Goal: Task Accomplishment & Management: Manage account settings

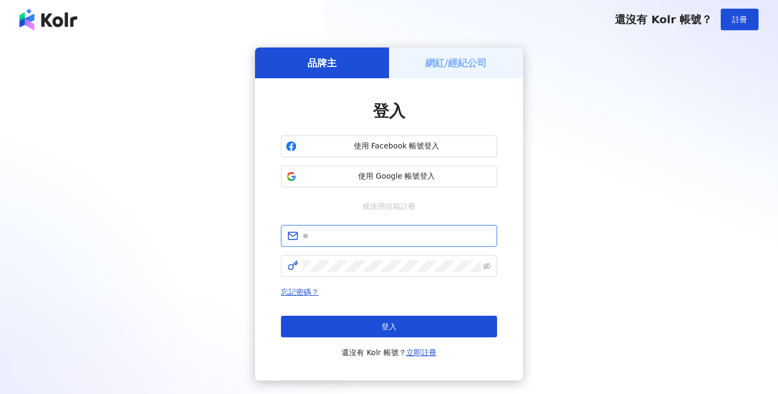
type input "**********"
click at [437, 66] on h5 "網紅/經紀公司" at bounding box center [456, 63] width 62 height 14
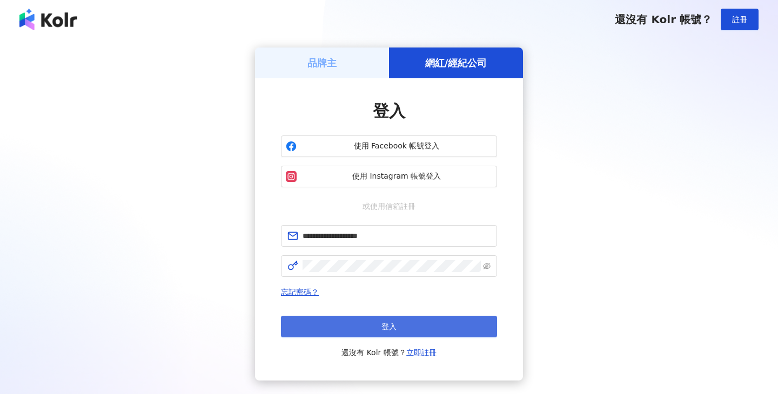
click at [360, 323] on button "登入" at bounding box center [389, 327] width 216 height 22
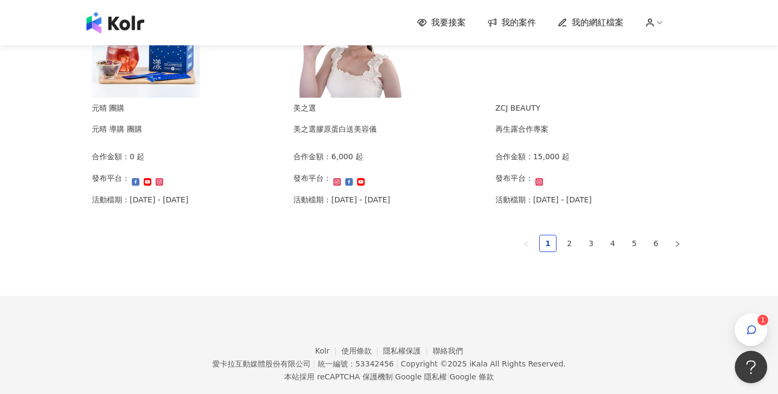
scroll to position [763, 0]
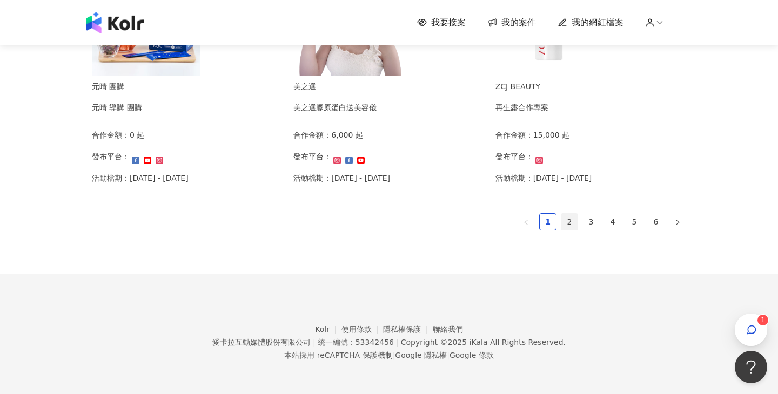
click at [569, 222] on link "2" at bounding box center [569, 222] width 16 height 16
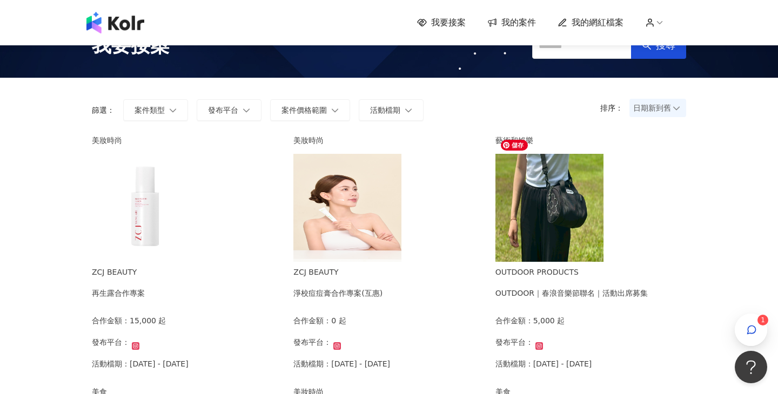
scroll to position [9, 0]
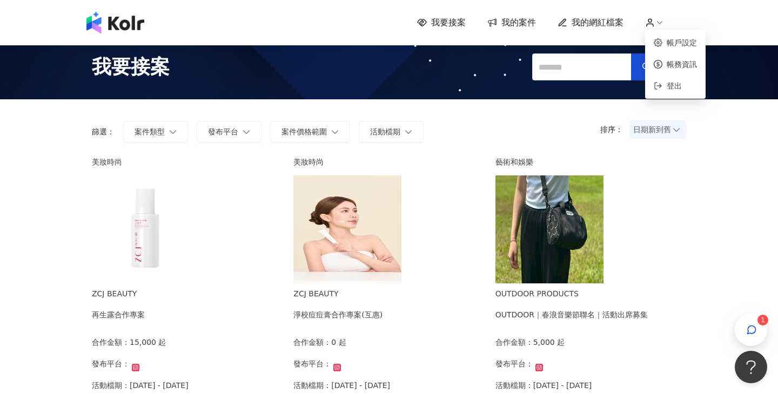
click at [656, 23] on icon at bounding box center [660, 23] width 10 height 10
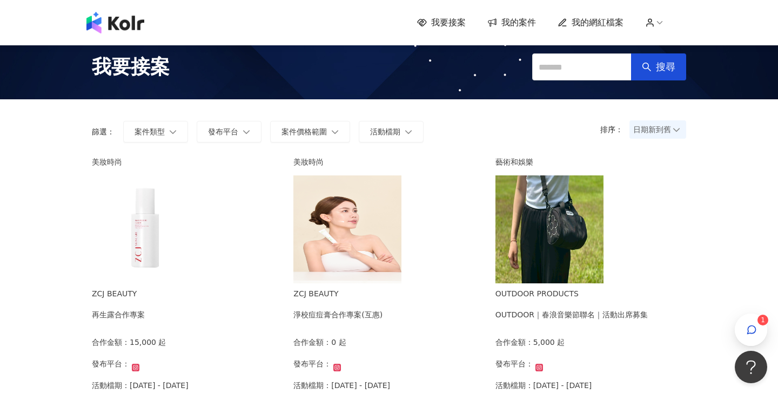
click at [526, 26] on span "我的案件" at bounding box center [518, 23] width 35 height 12
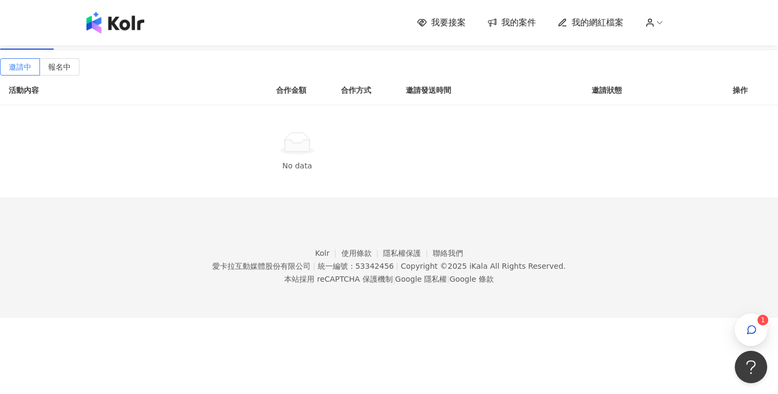
click at [99, 43] on div "進行中(2)" at bounding box center [83, 37] width 34 height 12
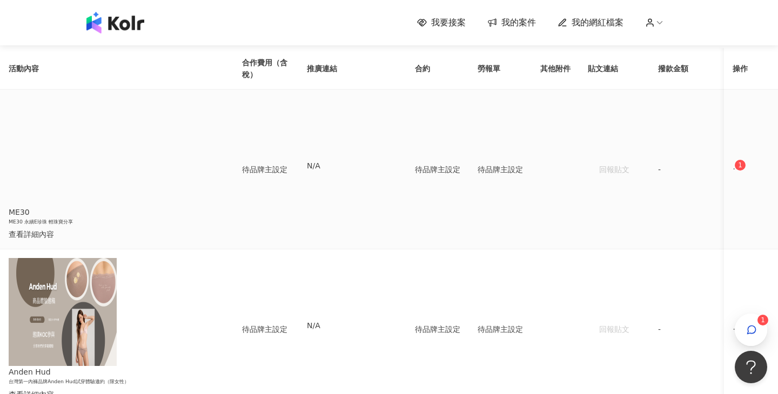
scroll to position [11, 0]
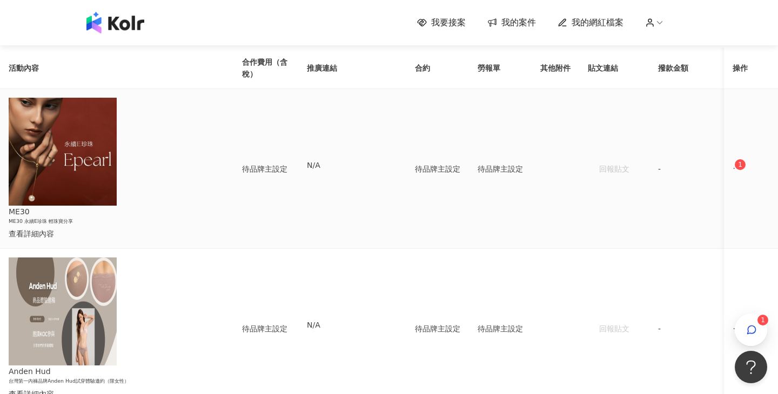
click at [733, 168] on span "ellipsis" at bounding box center [737, 169] width 8 height 8
click at [663, 209] on div "傳訊 1" at bounding box center [669, 215] width 38 height 12
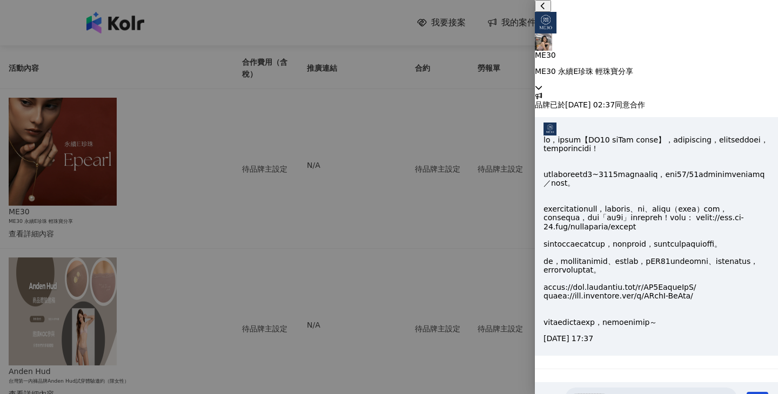
scroll to position [0, 0]
click at [357, 152] on div at bounding box center [389, 197] width 778 height 394
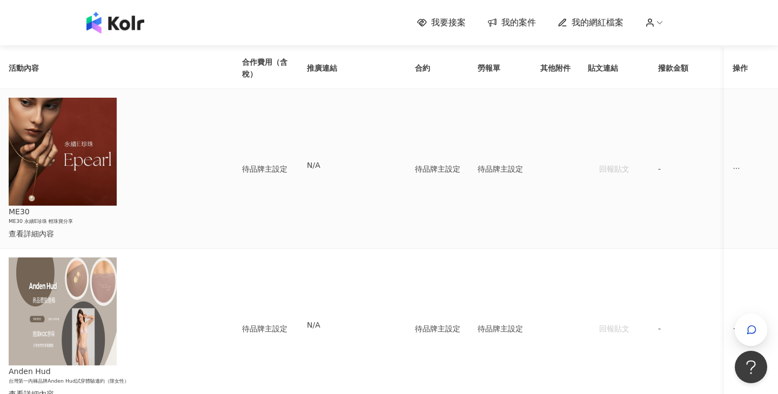
click at [175, 228] on div "查看詳細內容" at bounding box center [108, 234] width 199 height 12
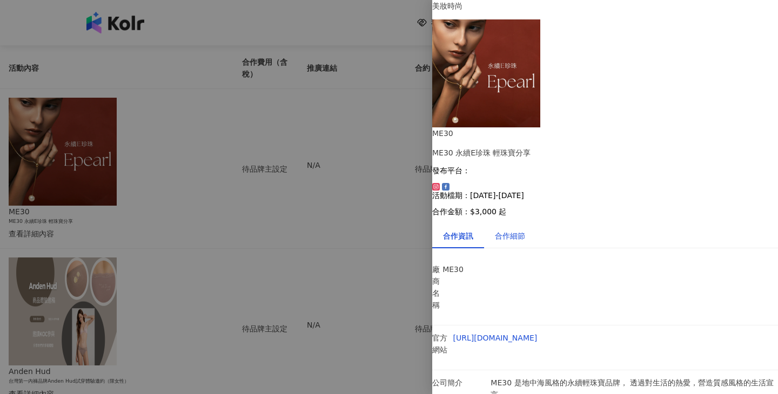
click at [525, 230] on div "合作細節" at bounding box center [510, 236] width 30 height 12
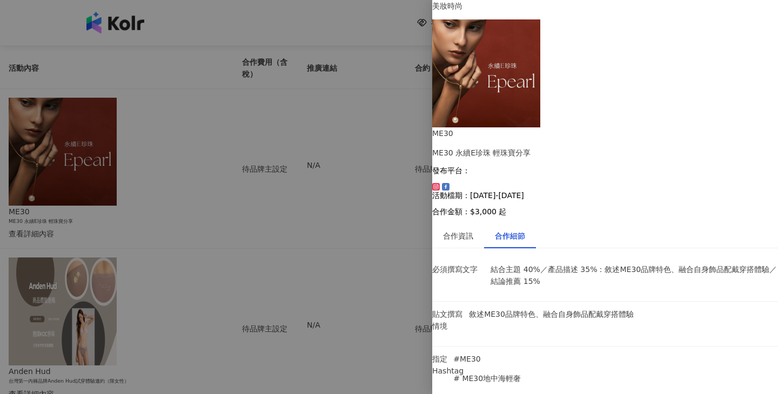
scroll to position [2, 0]
click at [469, 224] on div "合作資訊" at bounding box center [458, 236] width 52 height 25
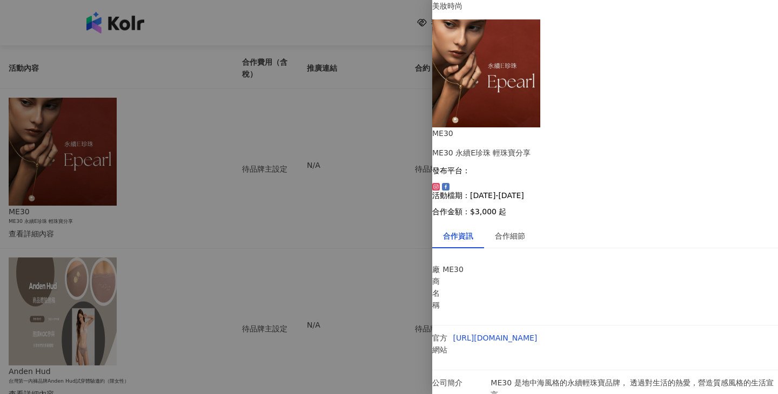
scroll to position [0, 0]
click at [520, 224] on div "合作細節" at bounding box center [510, 236] width 52 height 25
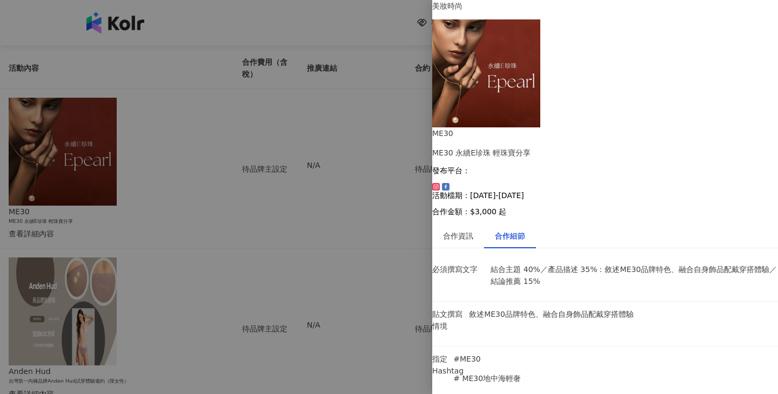
scroll to position [801, 0]
click at [245, 206] on div at bounding box center [389, 197] width 778 height 394
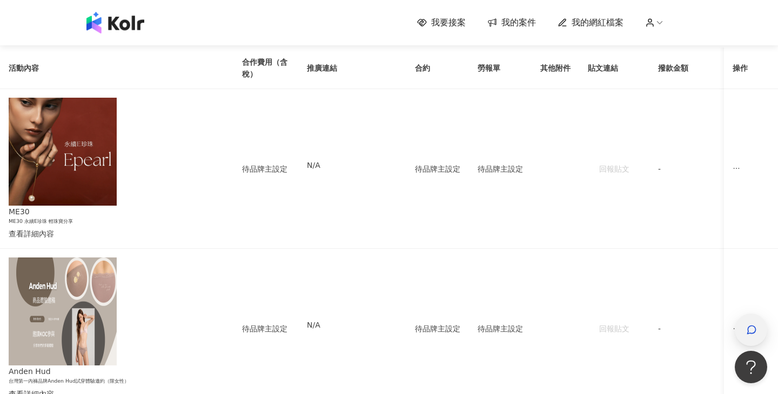
click at [747, 337] on span "button" at bounding box center [751, 330] width 11 height 13
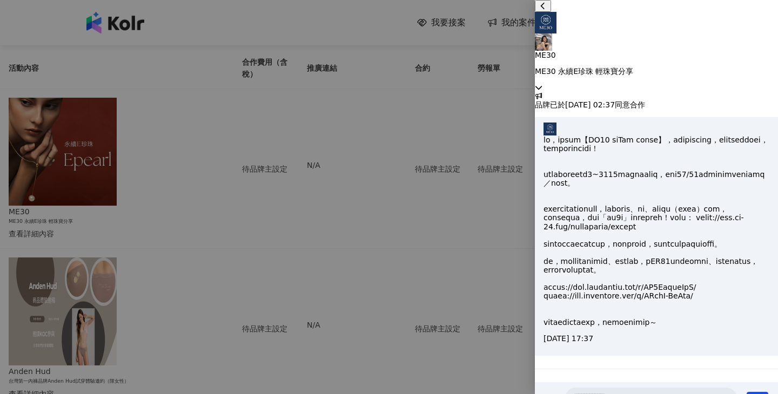
click at [338, 188] on div at bounding box center [389, 197] width 778 height 394
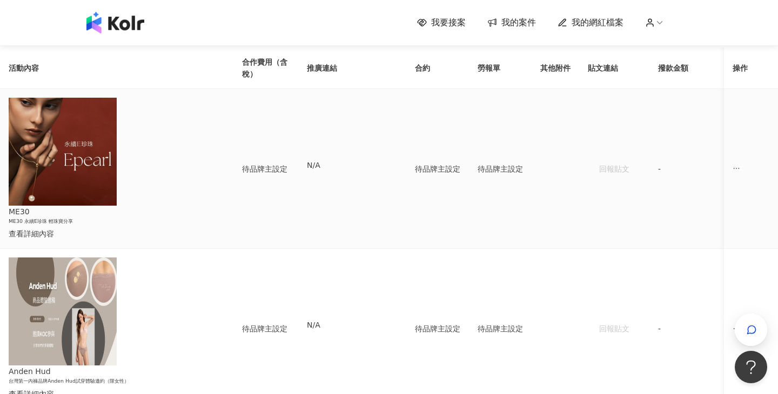
click at [199, 228] on div "查看詳細內容" at bounding box center [108, 234] width 199 height 12
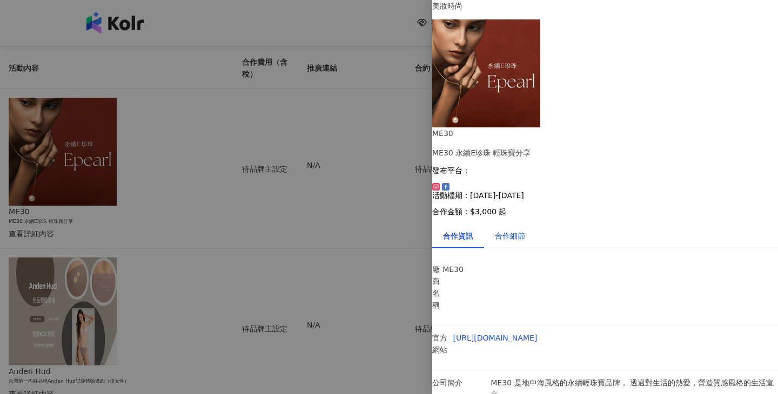
click at [523, 230] on div "合作細節" at bounding box center [510, 236] width 30 height 12
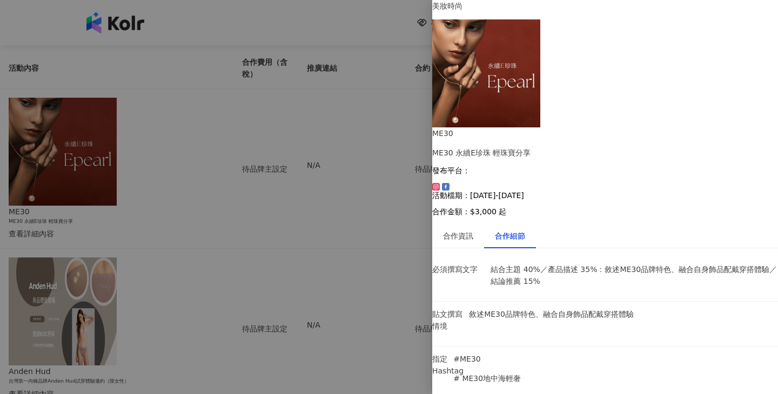
scroll to position [801, 0]
click at [345, 282] on div at bounding box center [389, 197] width 778 height 394
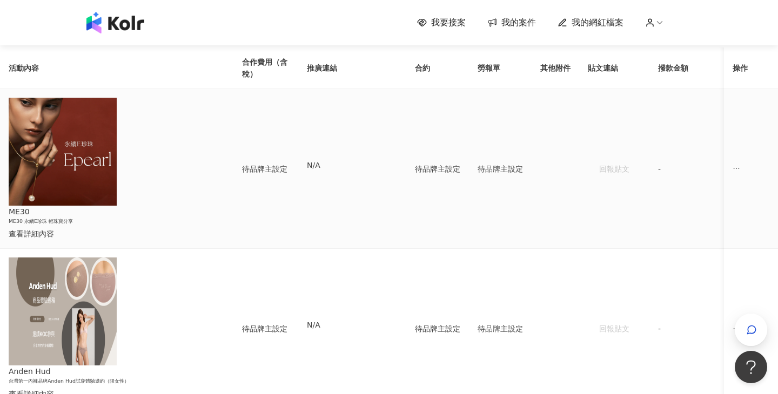
click at [733, 170] on span "ellipsis" at bounding box center [737, 169] width 8 height 8
click at [665, 211] on div "傳訊" at bounding box center [669, 215] width 38 height 12
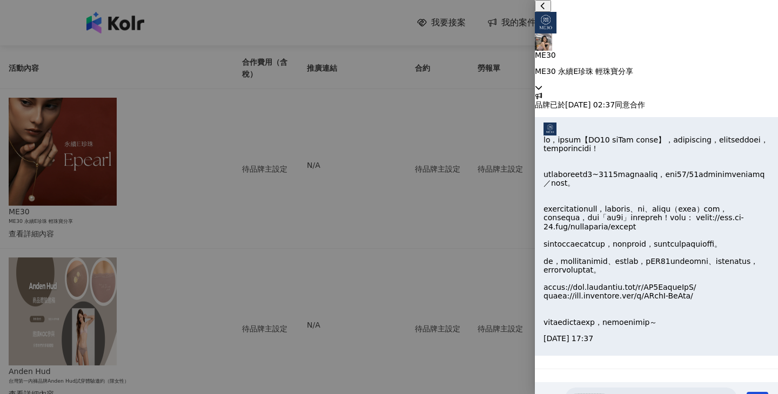
scroll to position [18, 0]
drag, startPoint x: 591, startPoint y: 221, endPoint x: 740, endPoint y: 211, distance: 149.5
click at [740, 213] on p at bounding box center [657, 231] width 226 height 191
copy p "選連結："
click at [581, 232] on p at bounding box center [657, 231] width 226 height 191
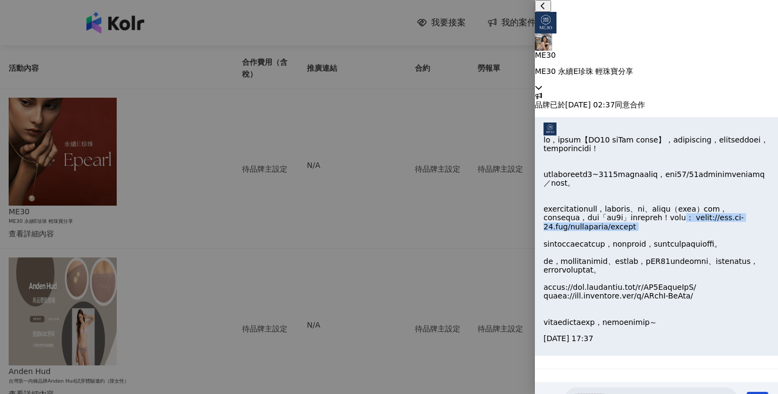
drag, startPoint x: 584, startPoint y: 222, endPoint x: 754, endPoint y: 222, distance: 169.7
click at [754, 222] on p at bounding box center [657, 231] width 226 height 191
copy p "： [URL][DOMAIN_NAME]"
click at [445, 122] on div at bounding box center [389, 197] width 778 height 394
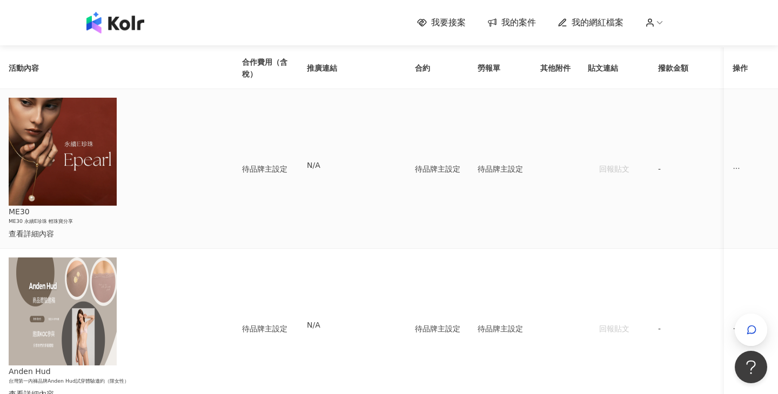
click at [208, 228] on div "查看詳細內容" at bounding box center [108, 234] width 199 height 12
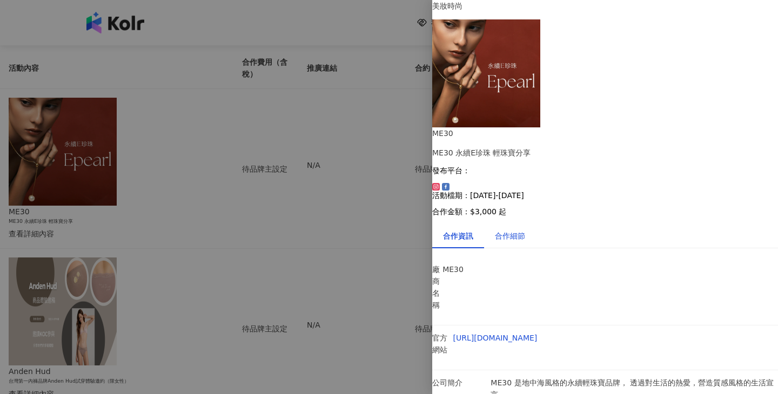
click at [525, 230] on div "合作細節" at bounding box center [510, 236] width 30 height 12
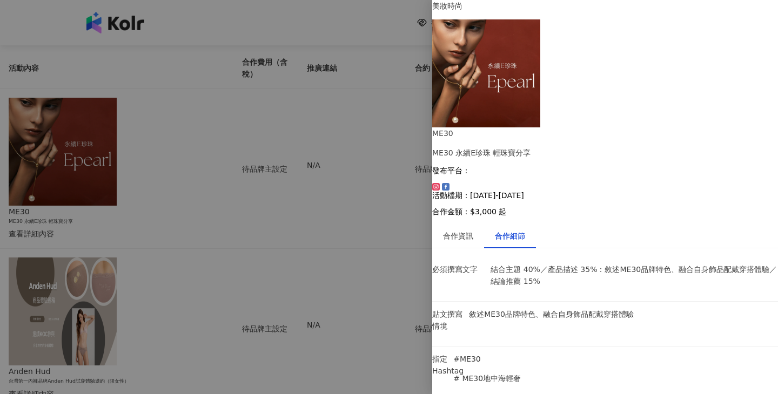
scroll to position [12, 0]
click at [483, 224] on div "合作資訊" at bounding box center [458, 236] width 52 height 25
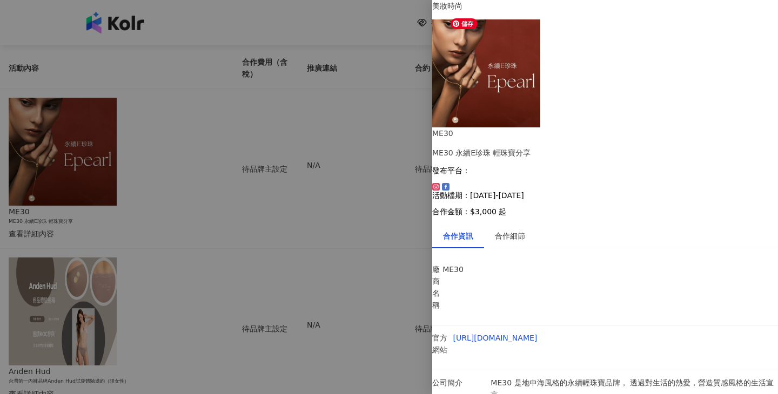
scroll to position [0, 0]
click at [306, 291] on div at bounding box center [389, 197] width 778 height 394
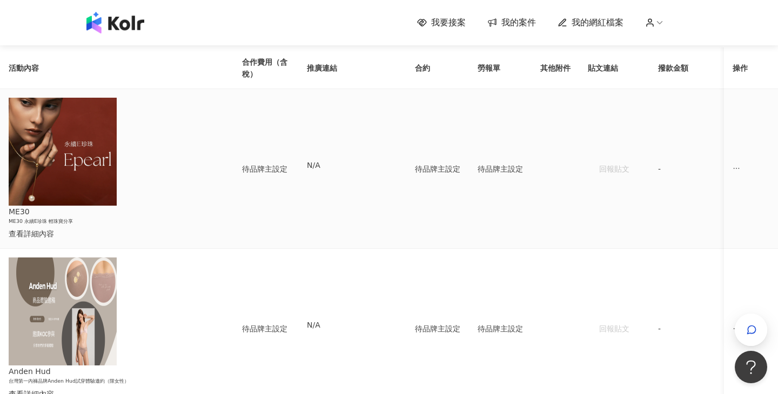
click at [208, 228] on div "查看詳細內容" at bounding box center [108, 234] width 199 height 12
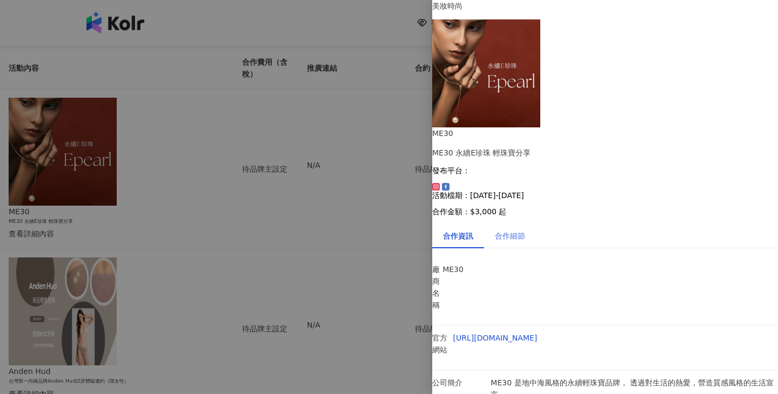
click at [503, 224] on div "合作細節" at bounding box center [510, 236] width 52 height 25
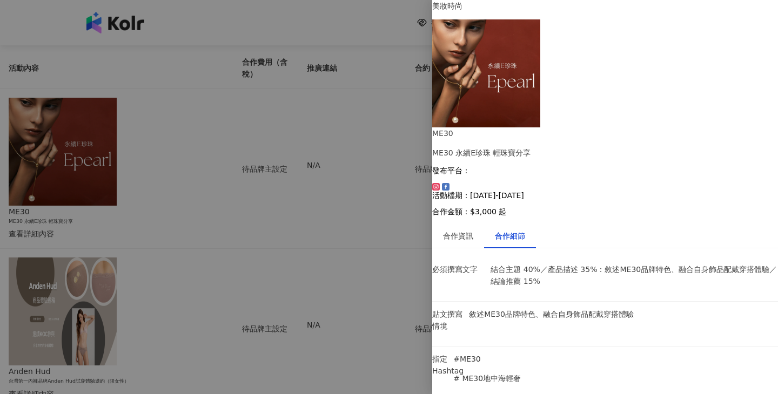
scroll to position [5, 0]
click at [473, 224] on div "合作資訊" at bounding box center [458, 236] width 52 height 25
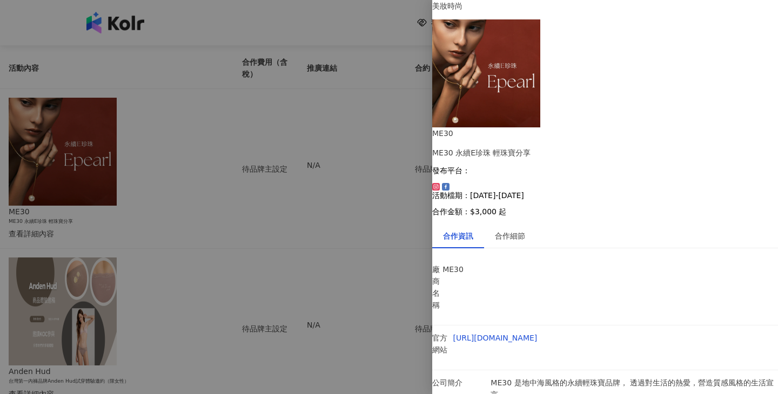
click at [285, 196] on div at bounding box center [389, 197] width 778 height 394
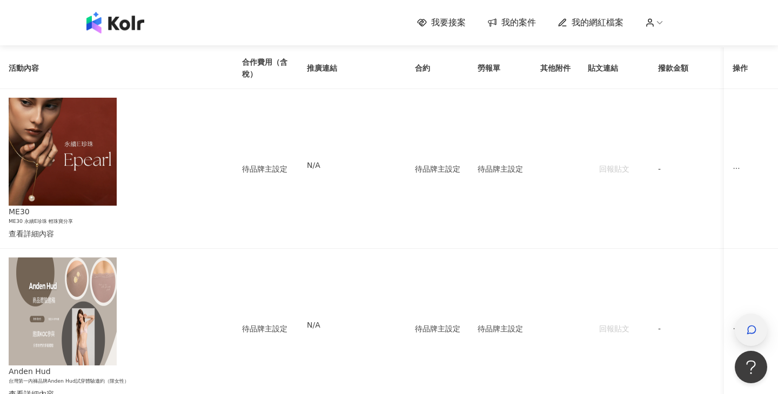
click at [756, 336] on span "button" at bounding box center [751, 330] width 11 height 13
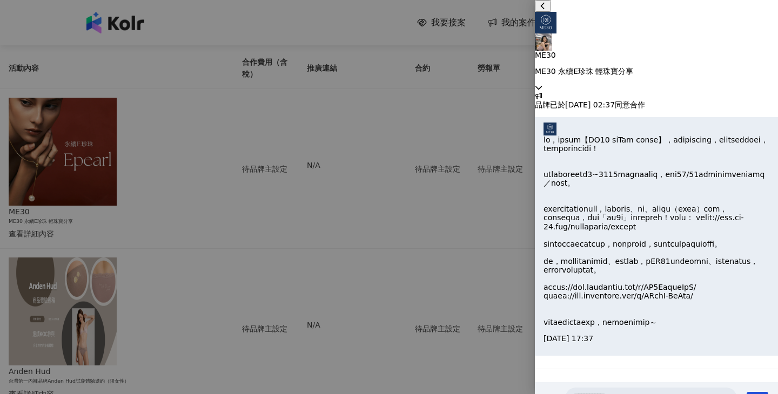
scroll to position [95, 0]
drag, startPoint x: 573, startPoint y: 251, endPoint x: 749, endPoint y: 251, distance: 176.2
click at [749, 252] on div at bounding box center [657, 231] width 226 height 191
copy p "[URL][DOMAIN_NAME]"
drag, startPoint x: 570, startPoint y: 263, endPoint x: 735, endPoint y: 265, distance: 165.4
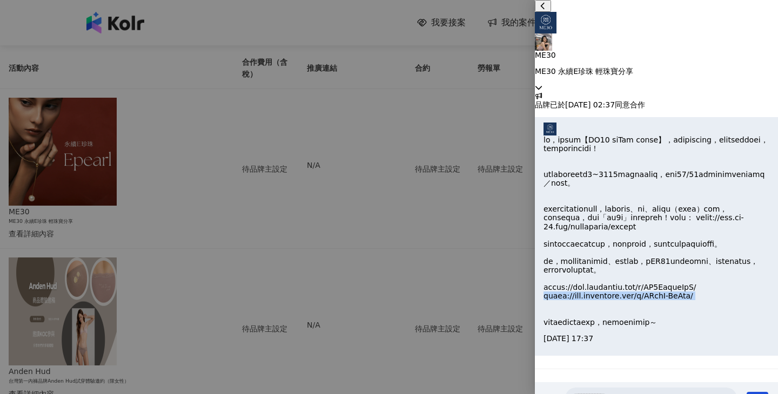
click at [735, 265] on div at bounding box center [657, 231] width 226 height 191
copy p "[URL][DOMAIN_NAME]"
click at [667, 214] on p at bounding box center [657, 231] width 226 height 191
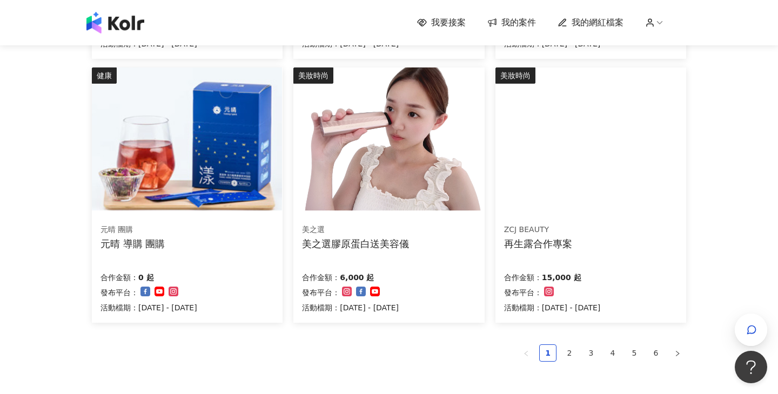
scroll to position [654, 0]
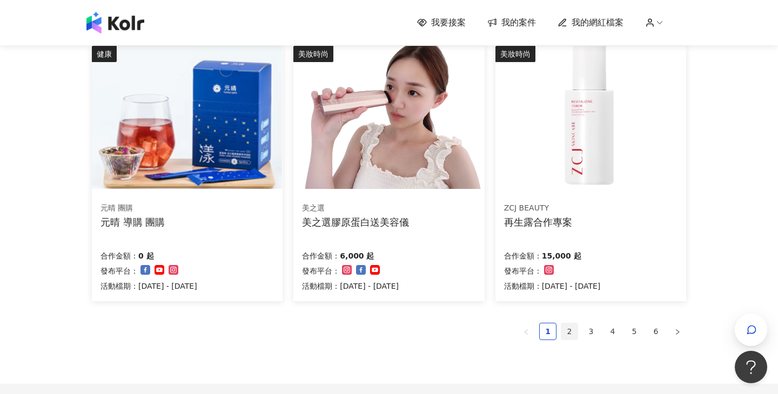
click at [564, 332] on link "2" at bounding box center [569, 332] width 16 height 16
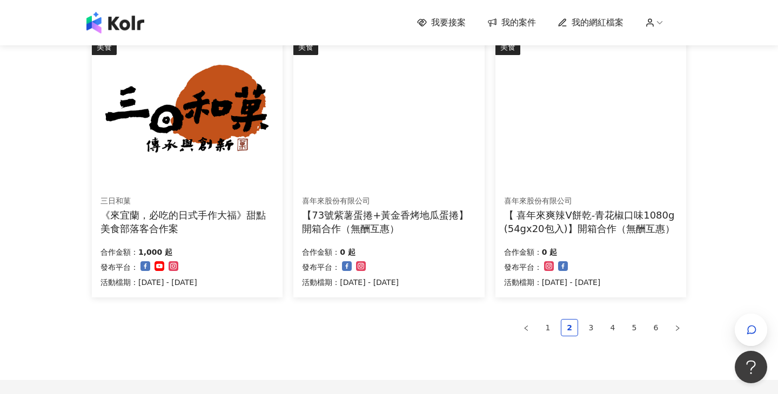
scroll to position [700, 0]
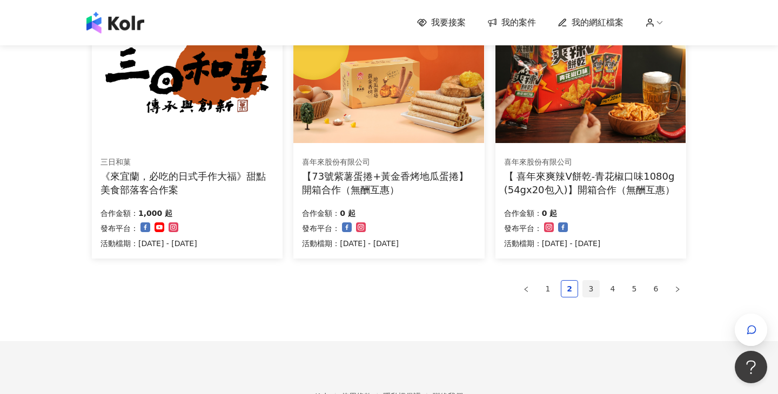
click at [584, 288] on link "3" at bounding box center [591, 289] width 16 height 16
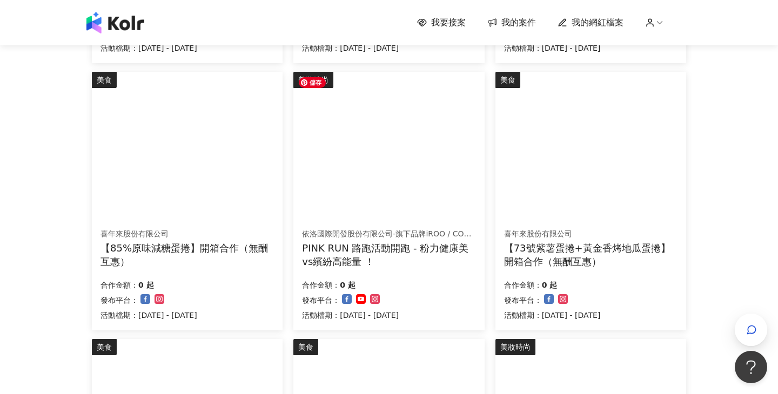
scroll to position [712, 0]
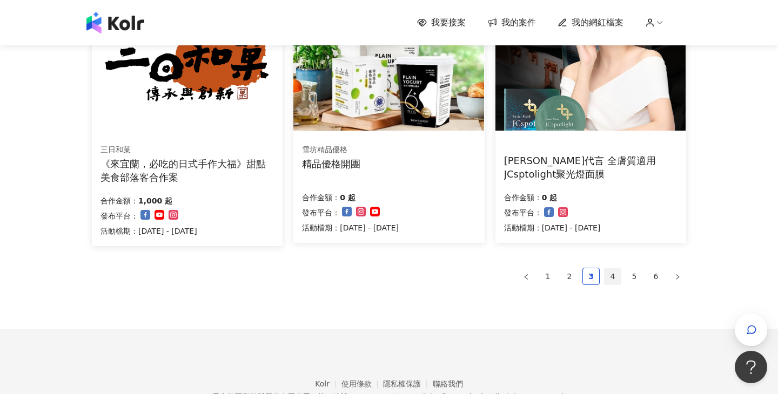
click at [606, 279] on link "4" at bounding box center [613, 277] width 16 height 16
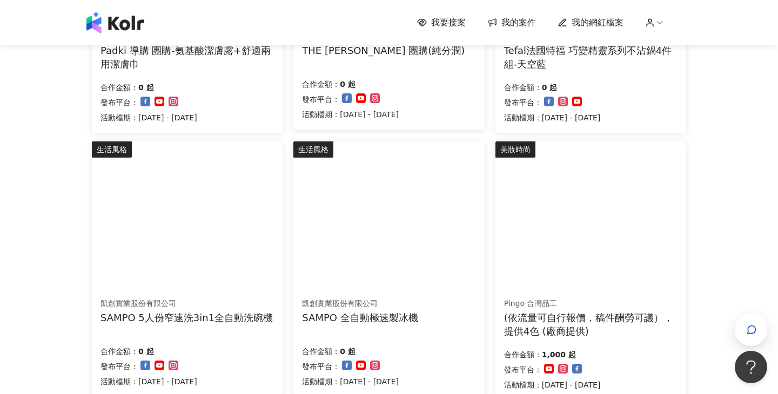
scroll to position [763, 0]
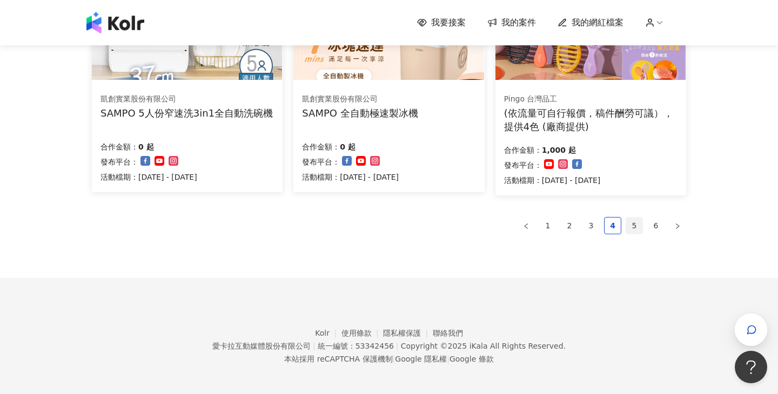
click at [633, 221] on link "5" at bounding box center [634, 226] width 16 height 16
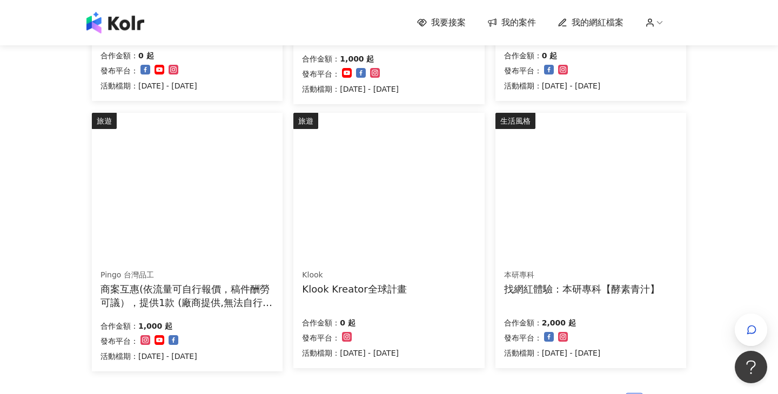
scroll to position [714, 0]
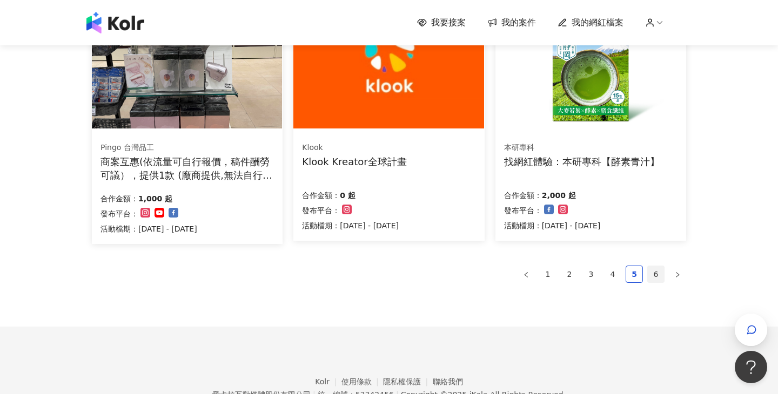
click at [652, 278] on link "6" at bounding box center [656, 274] width 16 height 16
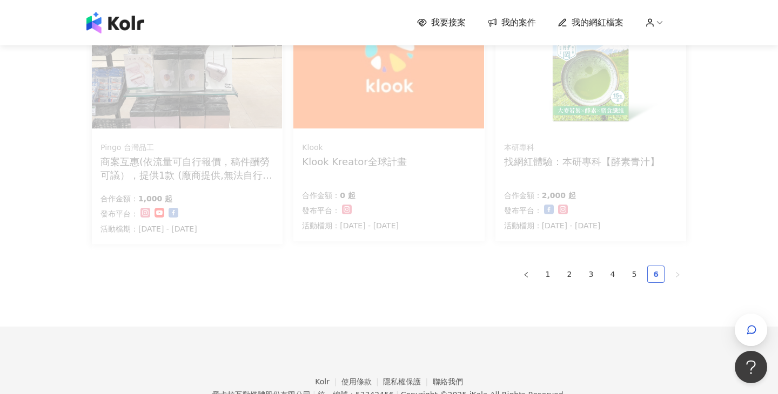
click at [652, 277] on link "6" at bounding box center [656, 274] width 16 height 16
click at [653, 276] on link "6" at bounding box center [656, 274] width 16 height 16
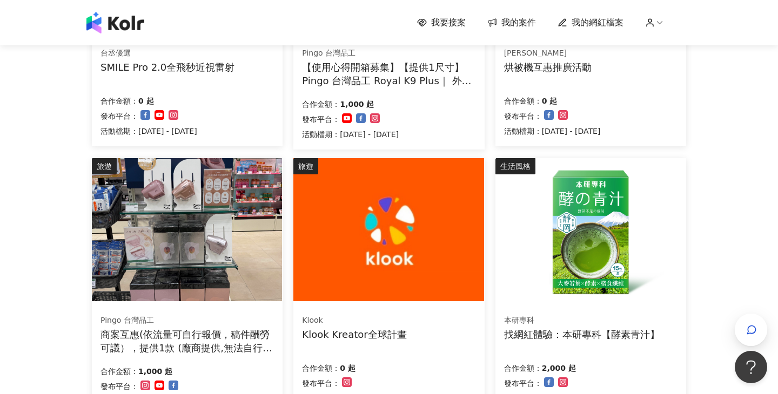
scroll to position [638, 0]
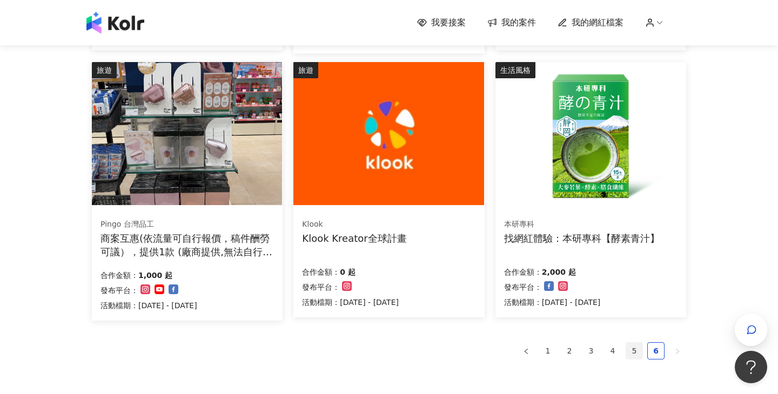
click at [638, 349] on link "5" at bounding box center [634, 351] width 16 height 16
click at [650, 350] on link "6" at bounding box center [656, 351] width 16 height 16
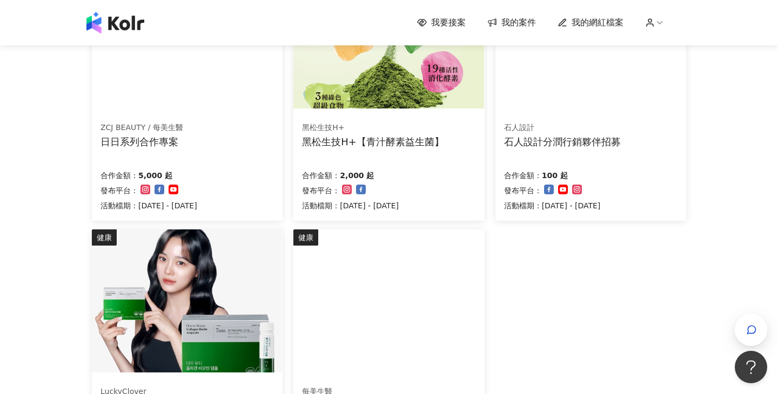
scroll to position [201, 0]
